Goal: Information Seeking & Learning: Learn about a topic

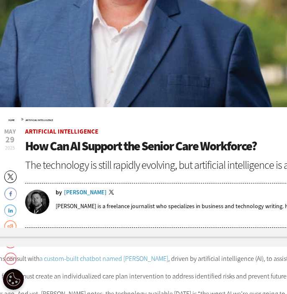
click at [90, 192] on div "[PERSON_NAME]" at bounding box center [85, 192] width 43 height 6
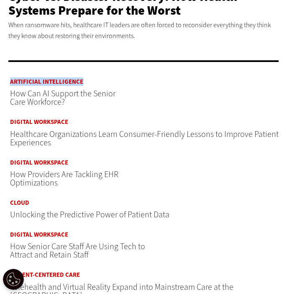
scroll to position [358, 0]
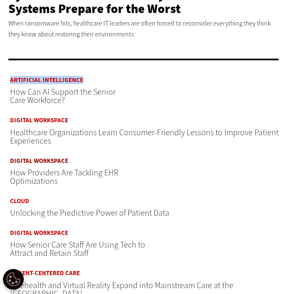
click at [54, 161] on link "Digital Workspace" at bounding box center [64, 161] width 109 height 6
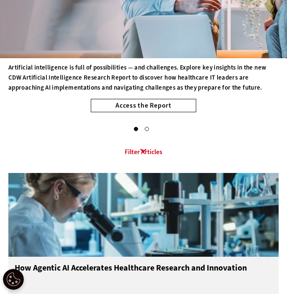
scroll to position [164, 0]
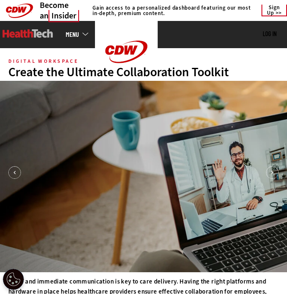
scroll to position [261, 0]
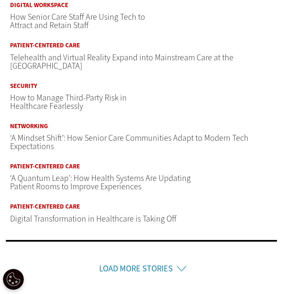
scroll to position [587, 0]
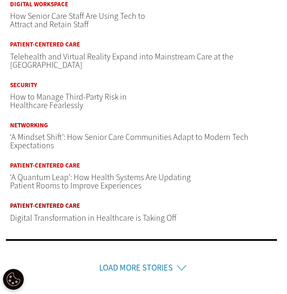
click at [43, 202] on link "Patient-Centered Care" at bounding box center [93, 205] width 166 height 6
click at [70, 212] on span "Digital Transformation in Healthcare is Taking Off" at bounding box center [93, 217] width 166 height 11
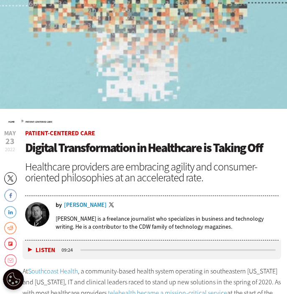
scroll to position [267, 0]
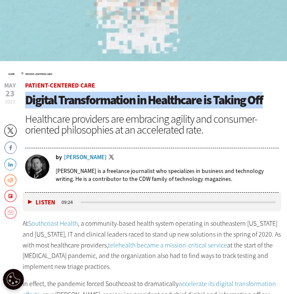
drag, startPoint x: 266, startPoint y: 98, endPoint x: 20, endPoint y: 102, distance: 246.8
copy span "Digital Transformation in Healthcare is Taking Off"
click at [75, 156] on div "[PERSON_NAME]" at bounding box center [85, 157] width 43 height 6
